Goal: Register for event/course

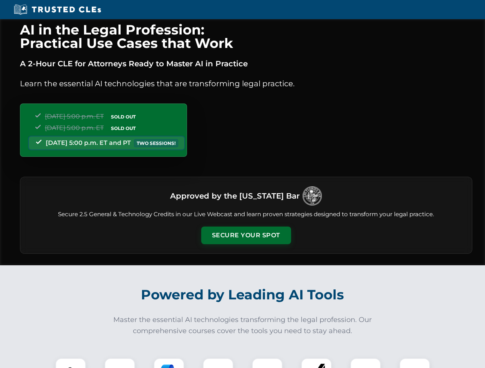
click at [246, 236] on button "Secure Your Spot" at bounding box center [246, 236] width 90 height 18
click at [71, 363] on img at bounding box center [70, 374] width 22 height 22
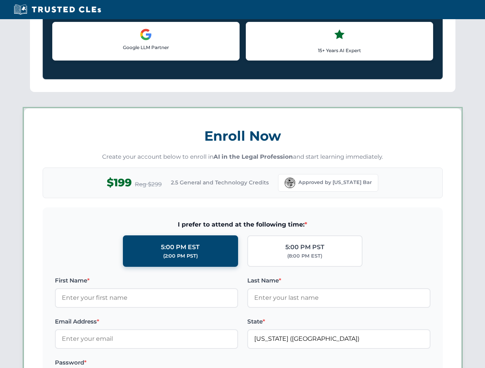
click at [169, 363] on label "Password *" at bounding box center [146, 362] width 183 height 9
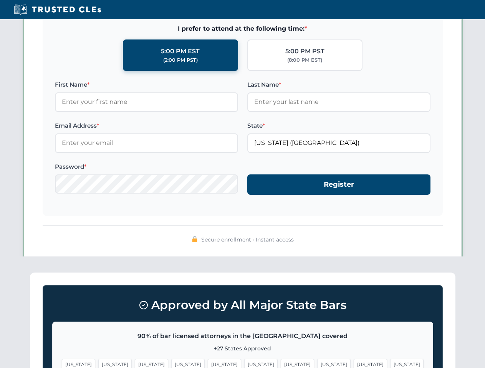
click at [353, 363] on span "[US_STATE]" at bounding box center [369, 364] width 33 height 11
